Goal: Transaction & Acquisition: Purchase product/service

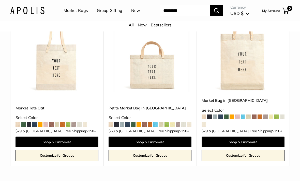
scroll to position [237, 0]
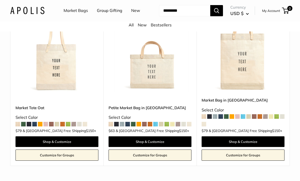
click at [159, 86] on img at bounding box center [150, 51] width 83 height 83
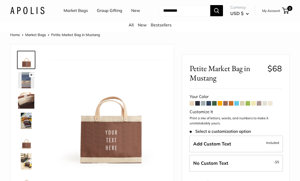
click at [230, 106] on span at bounding box center [231, 103] width 5 height 5
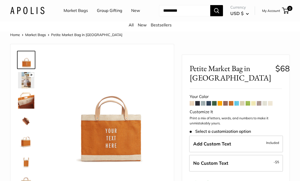
click at [258, 106] on span at bounding box center [259, 103] width 5 height 5
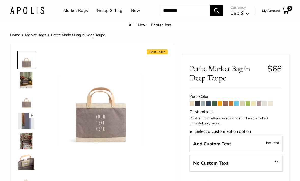
click at [242, 106] on span at bounding box center [242, 103] width 5 height 5
